Goal: Task Accomplishment & Management: Use online tool/utility

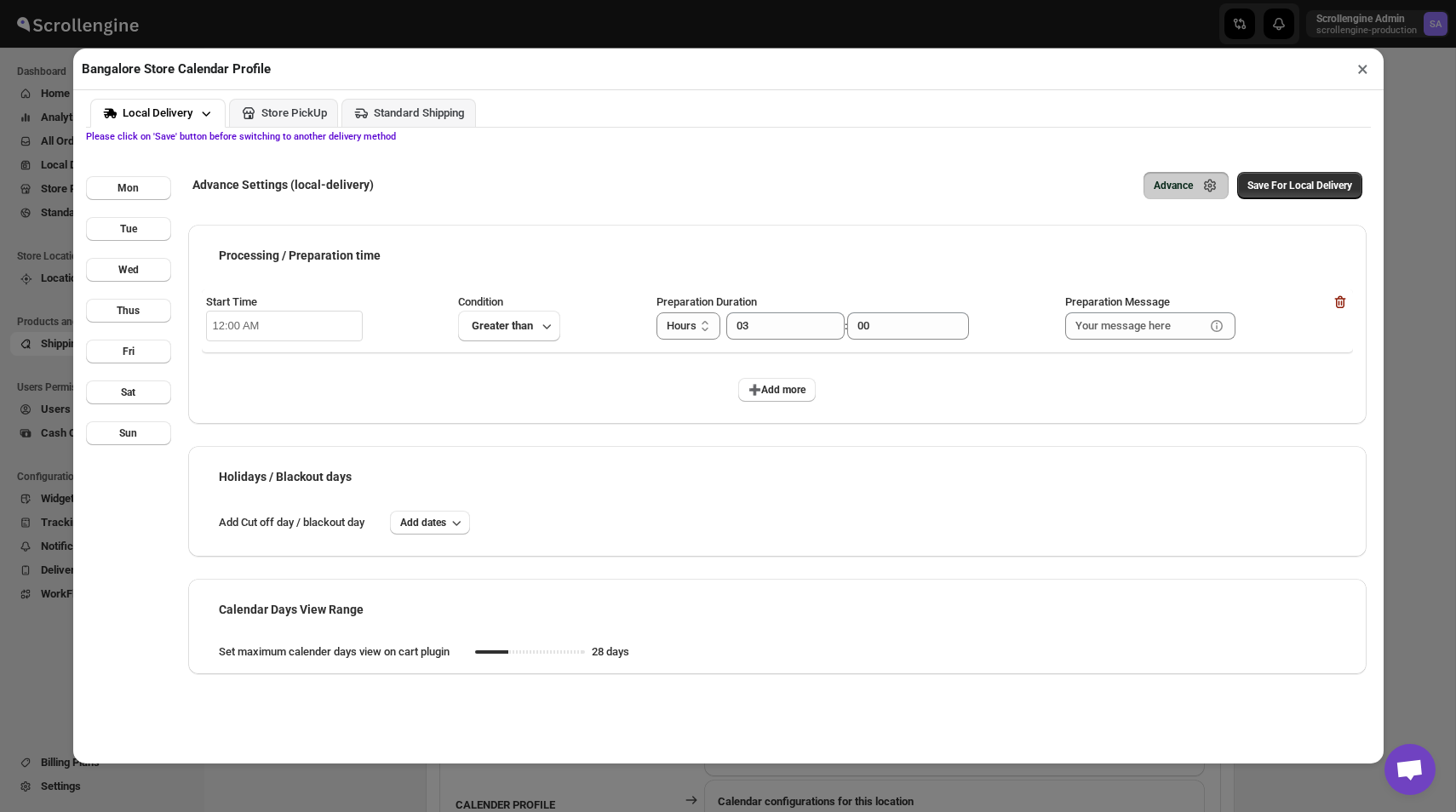
scroll to position [535, 0]
click at [1362, 68] on button "×" at bounding box center [1362, 69] width 25 height 24
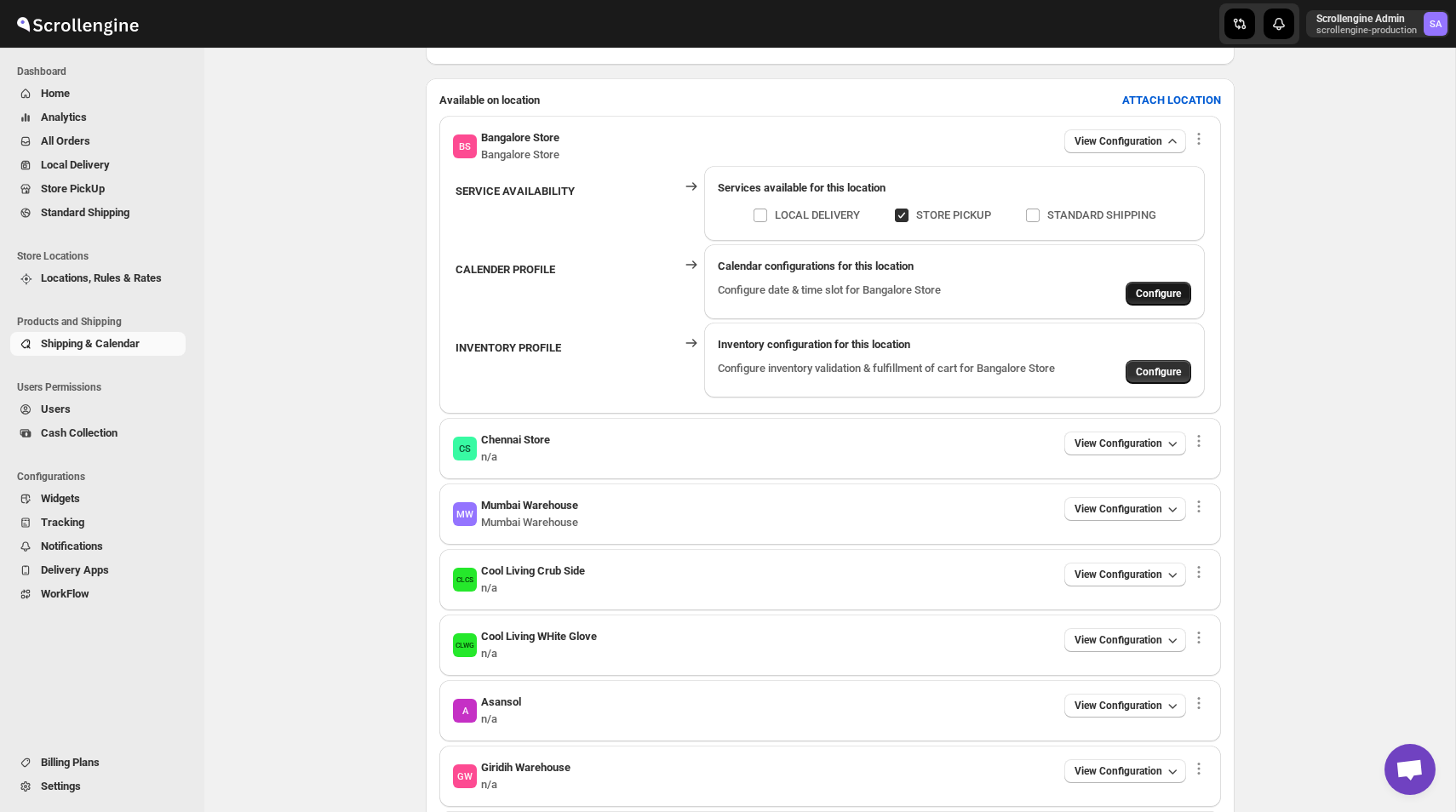
click at [1162, 299] on span "Configure" at bounding box center [1158, 294] width 45 height 14
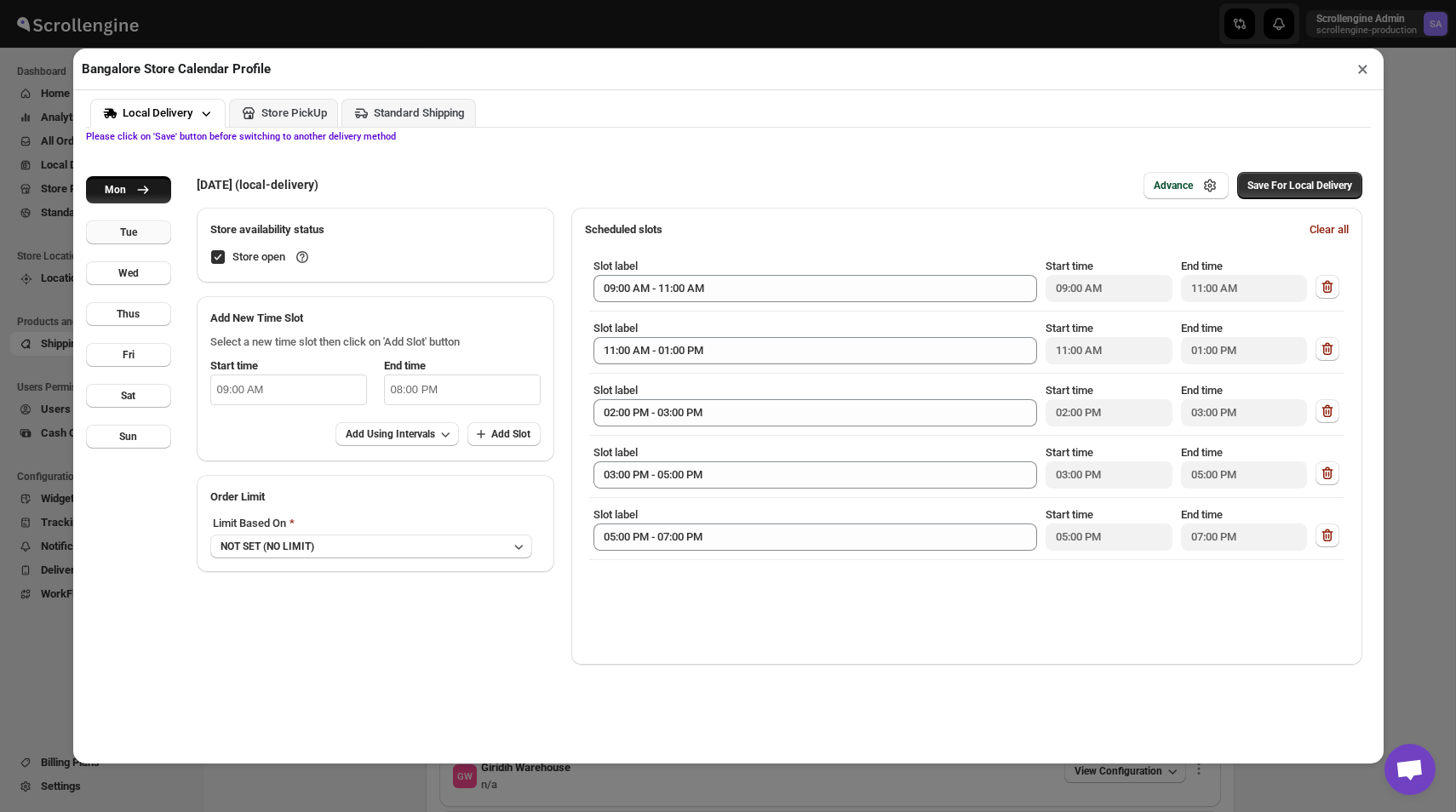
click at [137, 229] on button "Tue" at bounding box center [128, 232] width 85 height 24
click at [131, 272] on div "Wed" at bounding box center [129, 273] width 21 height 14
click at [142, 317] on button "Thus" at bounding box center [128, 314] width 85 height 24
click at [136, 343] on button "Fri" at bounding box center [128, 355] width 85 height 24
click at [135, 396] on div "Sat" at bounding box center [128, 396] width 15 height 14
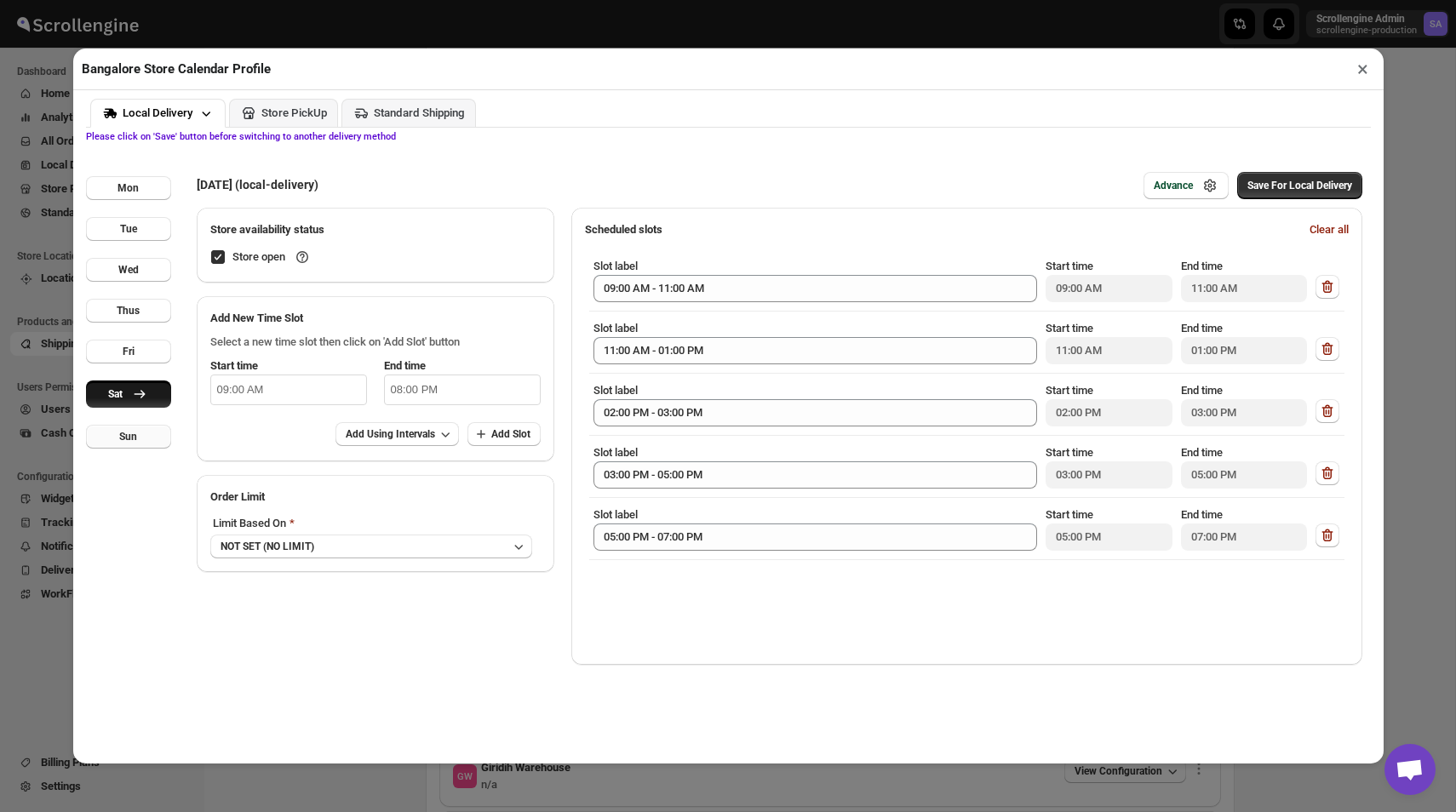
click at [135, 440] on div "Sun" at bounding box center [128, 437] width 18 height 14
click at [147, 520] on div "Mon Tue Wed Thus Fri Sat Sun" at bounding box center [128, 446] width 85 height 609
click at [128, 186] on div "Mon" at bounding box center [128, 188] width 21 height 14
click at [123, 229] on div "Tue" at bounding box center [129, 232] width 17 height 14
click at [124, 270] on div "Wed" at bounding box center [129, 273] width 21 height 14
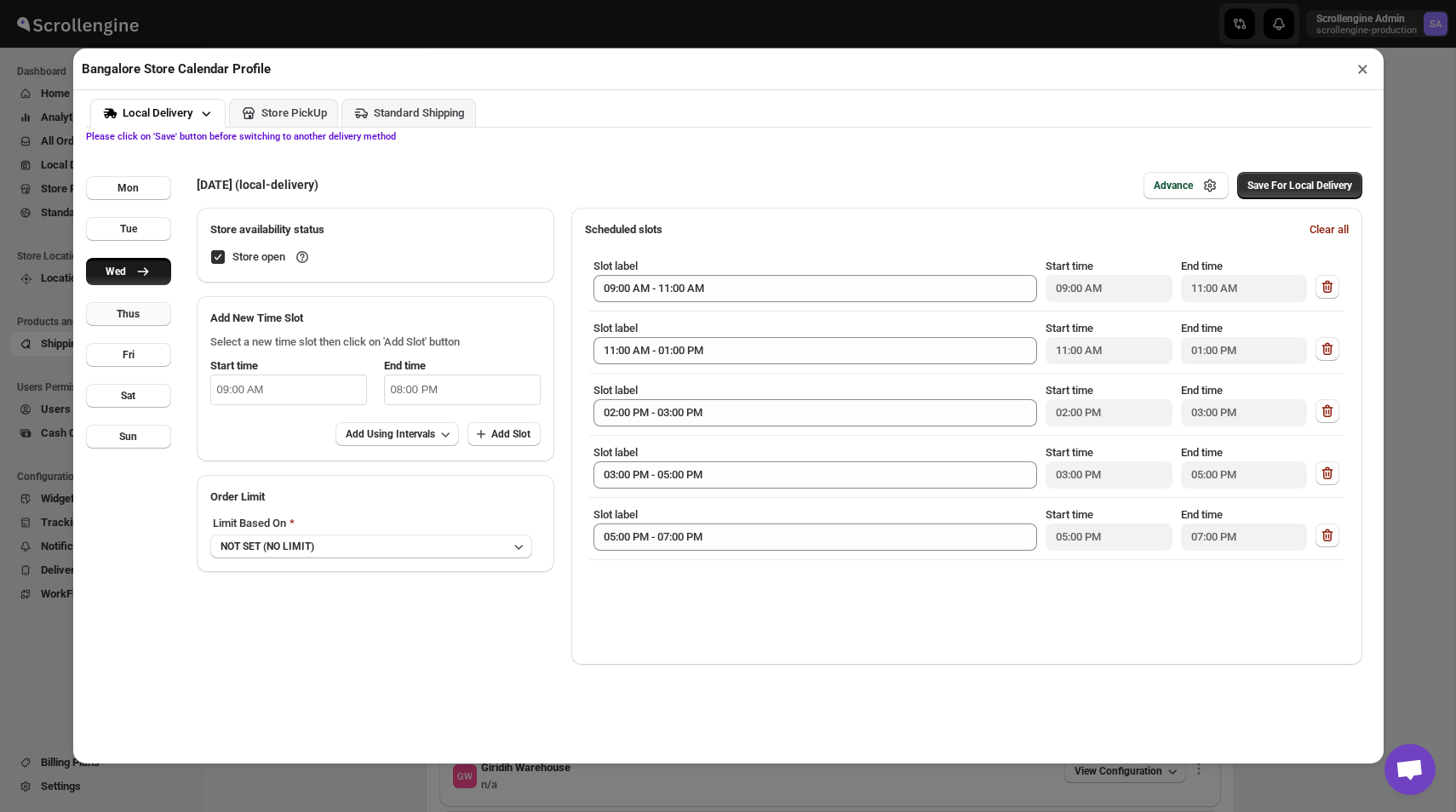
click at [125, 320] on button "Thus" at bounding box center [128, 314] width 85 height 24
click at [129, 353] on div "Fri" at bounding box center [129, 355] width 12 height 14
click at [130, 391] on div "Sat" at bounding box center [128, 396] width 15 height 14
click at [131, 421] on div "Mon Tue Wed Thus Fri Sat Sun" at bounding box center [128, 446] width 85 height 609
click at [131, 435] on div "Sun" at bounding box center [128, 437] width 18 height 14
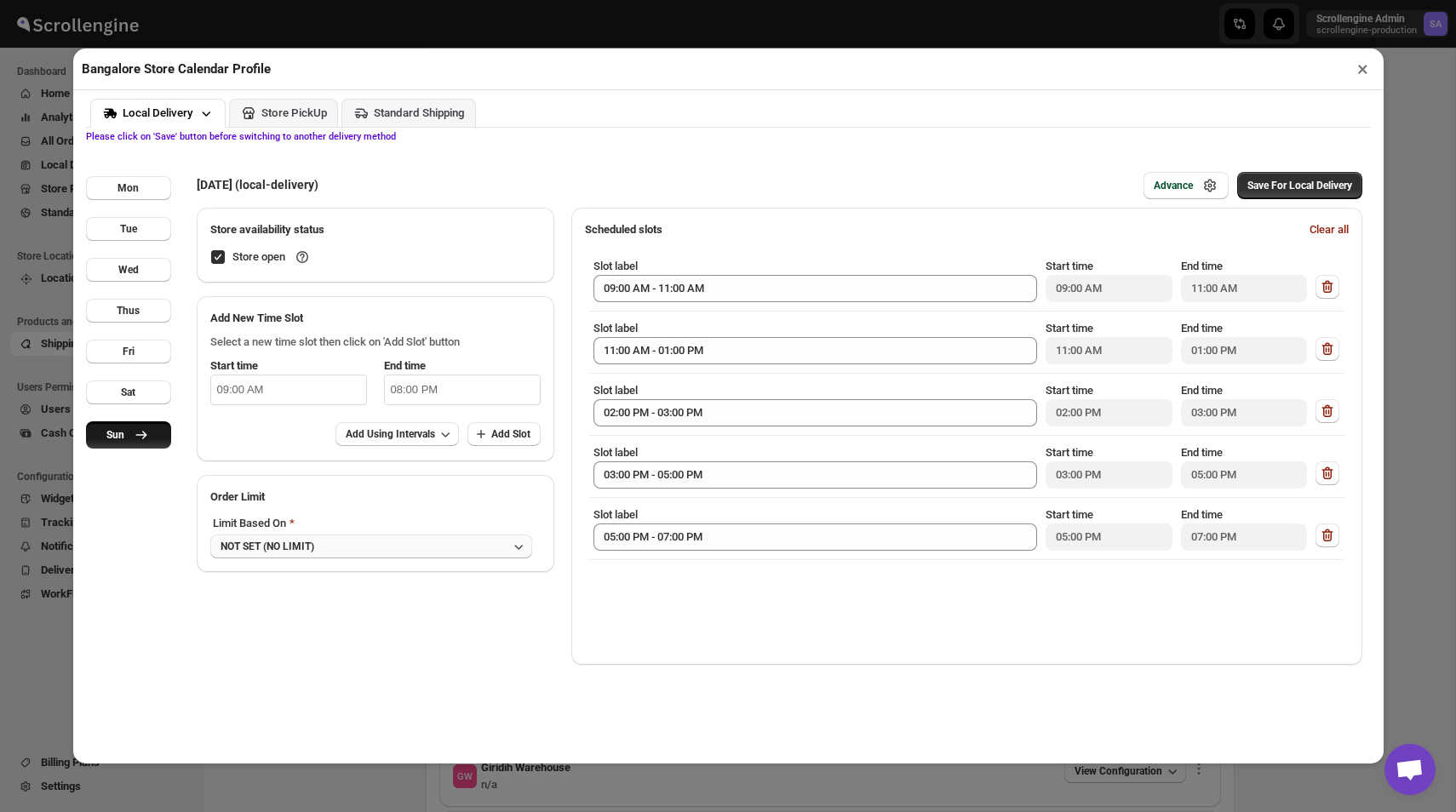
click at [329, 552] on button "NOT SET (NO LIMIT)" at bounding box center [370, 546] width 321 height 24
click at [296, 608] on button "DAY" at bounding box center [343, 611] width 256 height 27
click at [313, 531] on p "Limit Based On" at bounding box center [315, 523] width 210 height 22
click at [304, 546] on button "DAY" at bounding box center [315, 546] width 210 height 24
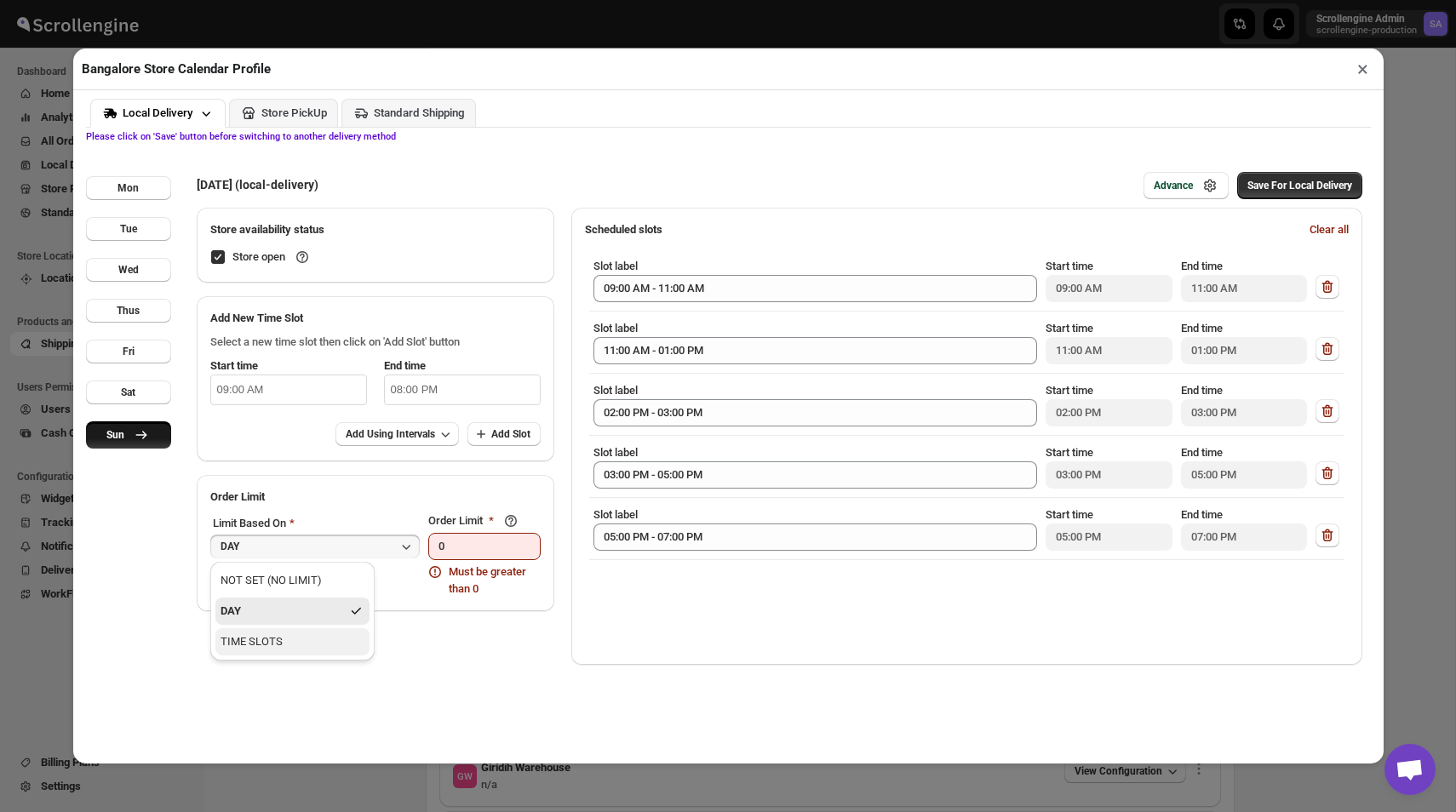
click at [281, 648] on div "TIME SLOTS" at bounding box center [251, 642] width 63 height 17
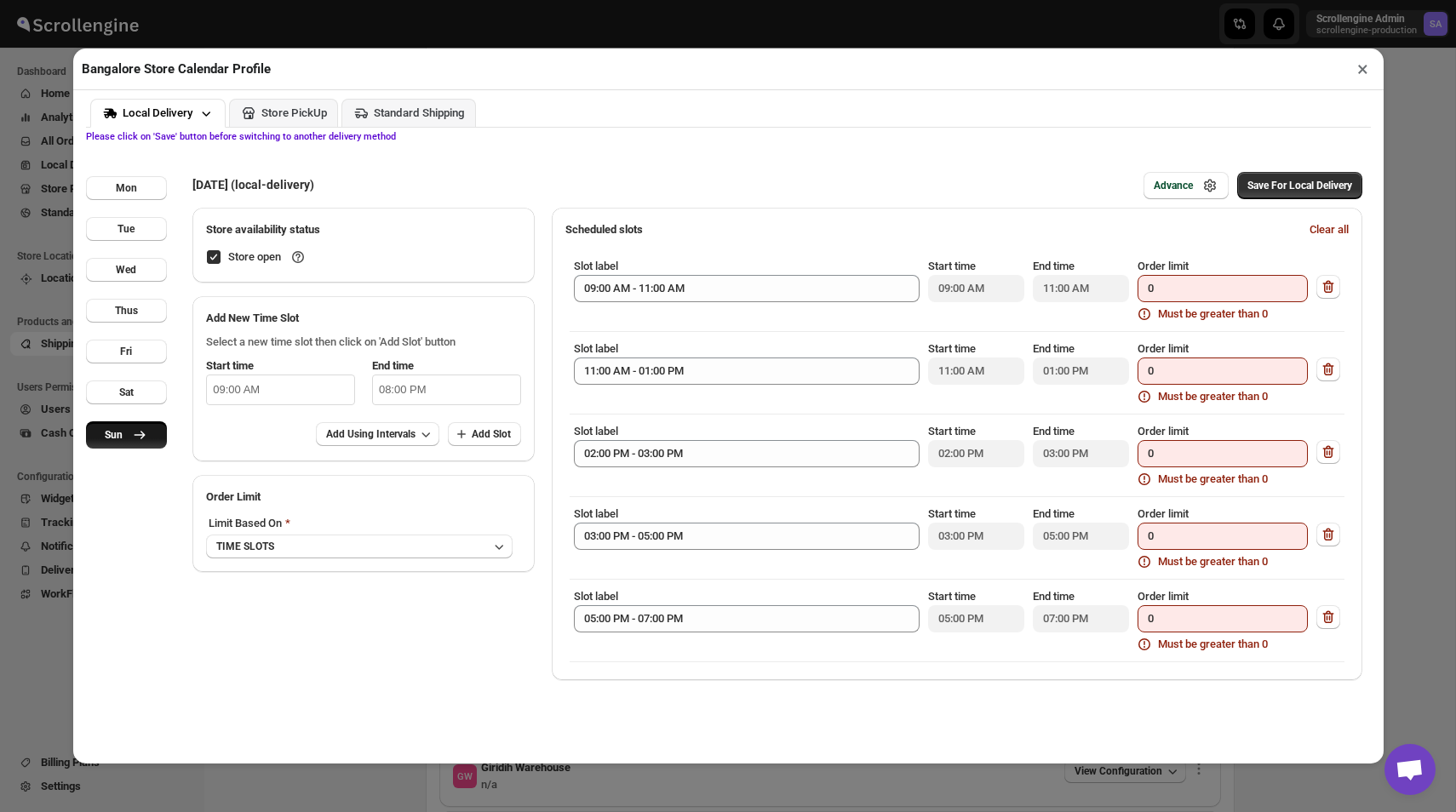
click at [608, 679] on div "Scheduled slots Clear all Slot label 09:00 AM - 11:00 AM Start time 09:00 AM En…" at bounding box center [957, 443] width 811 height 472
